Goal: Information Seeking & Learning: Learn about a topic

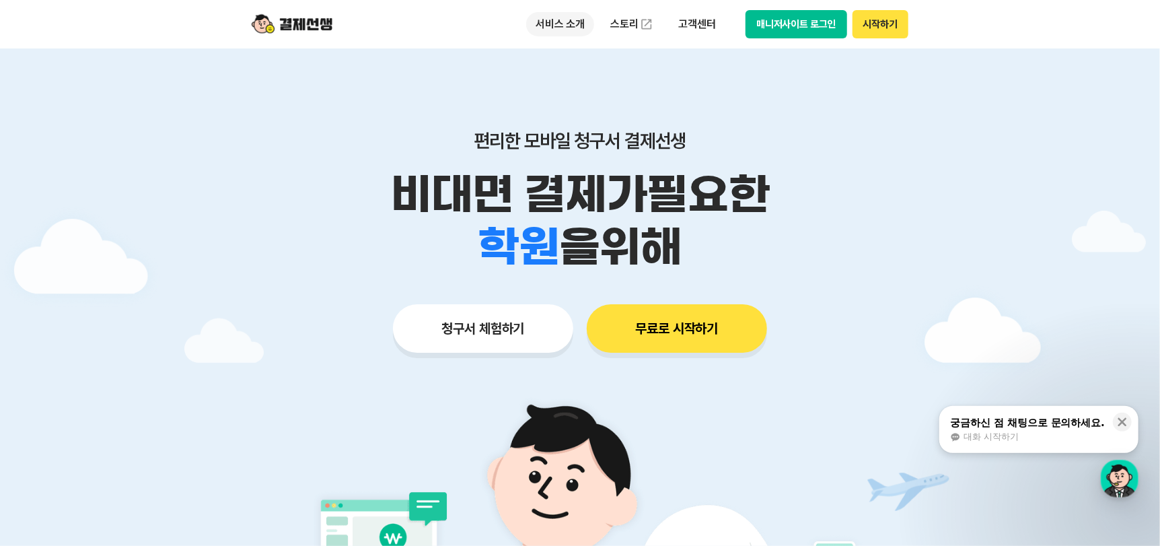
click at [575, 28] on p "서비스 소개" at bounding box center [560, 24] width 68 height 24
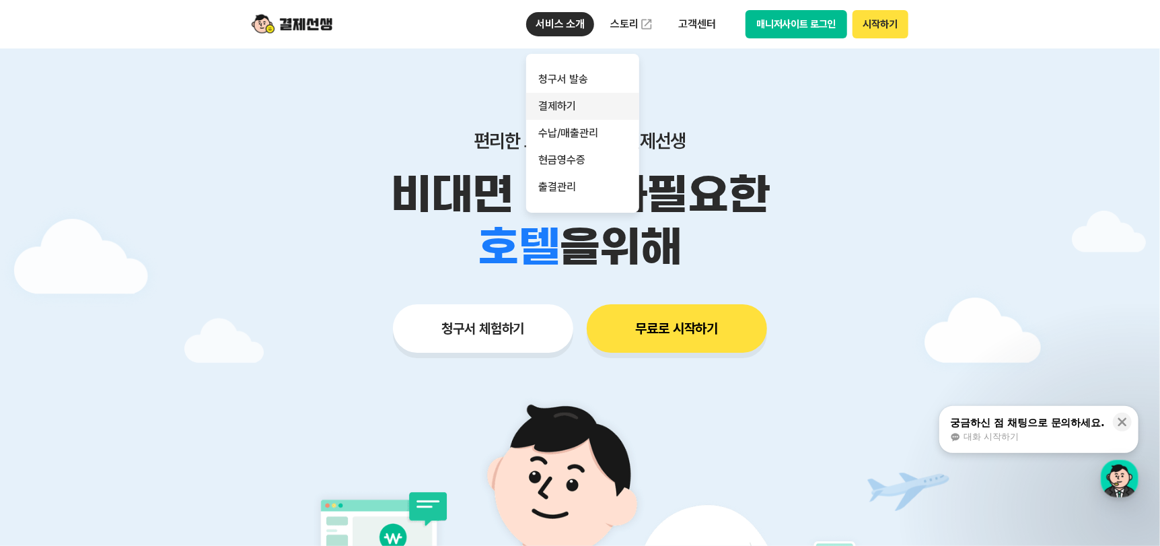
click at [555, 107] on link "결제하기" at bounding box center [582, 106] width 113 height 27
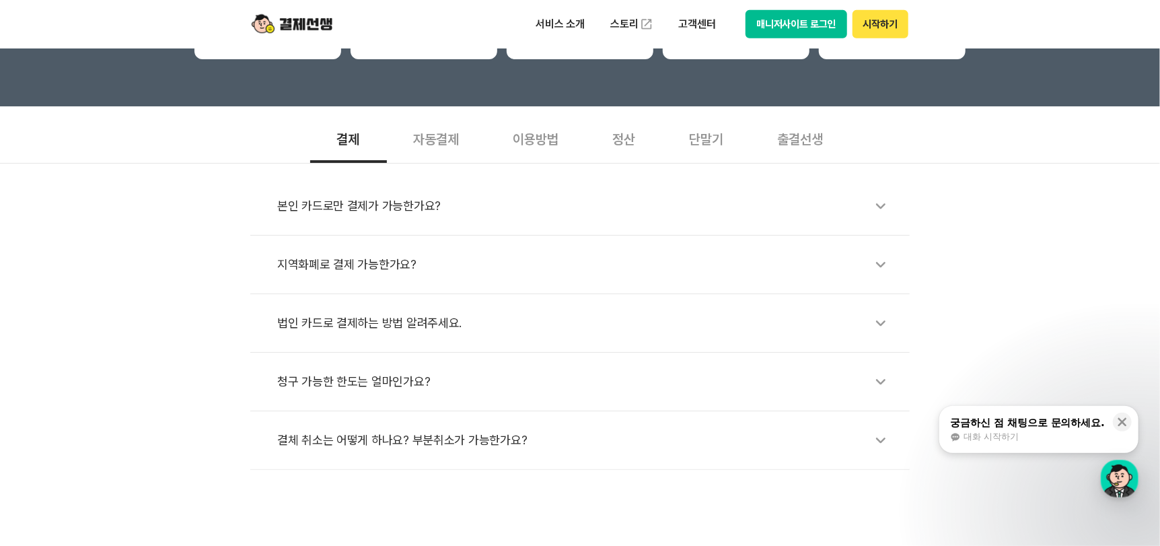
scroll to position [391, 0]
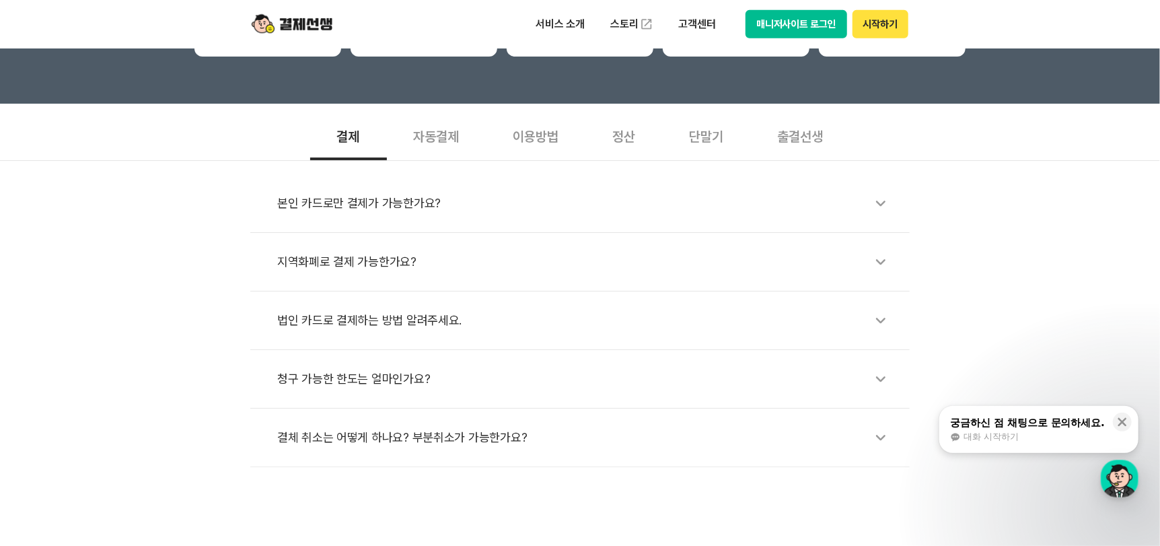
click at [382, 372] on div "청구 가능한 한도는 얼마인가요?" at bounding box center [586, 378] width 619 height 31
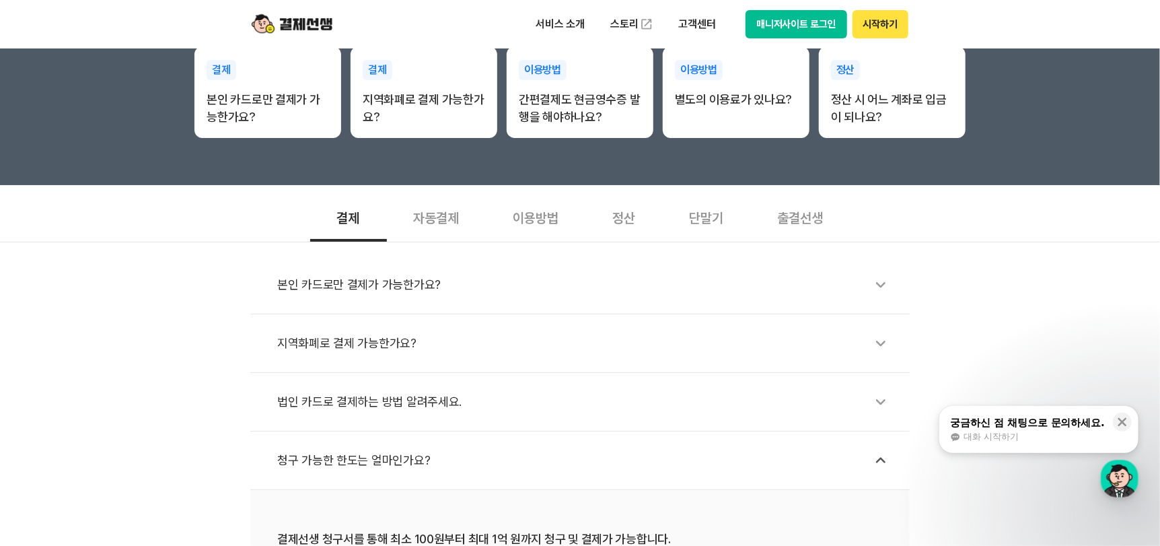
scroll to position [309, 0]
